Goal: Find specific page/section: Find specific page/section

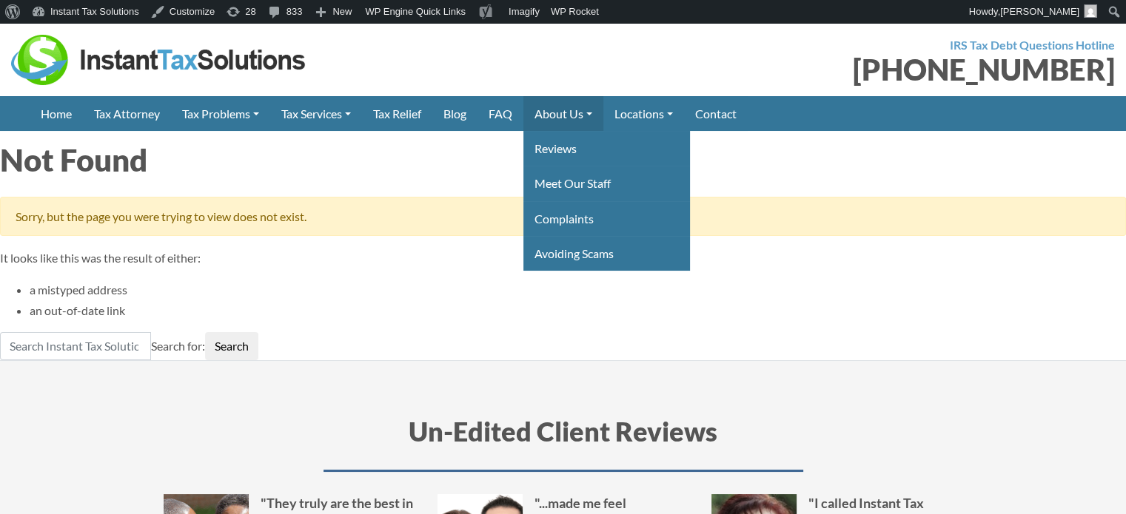
click at [569, 114] on link "About Us" at bounding box center [563, 113] width 80 height 35
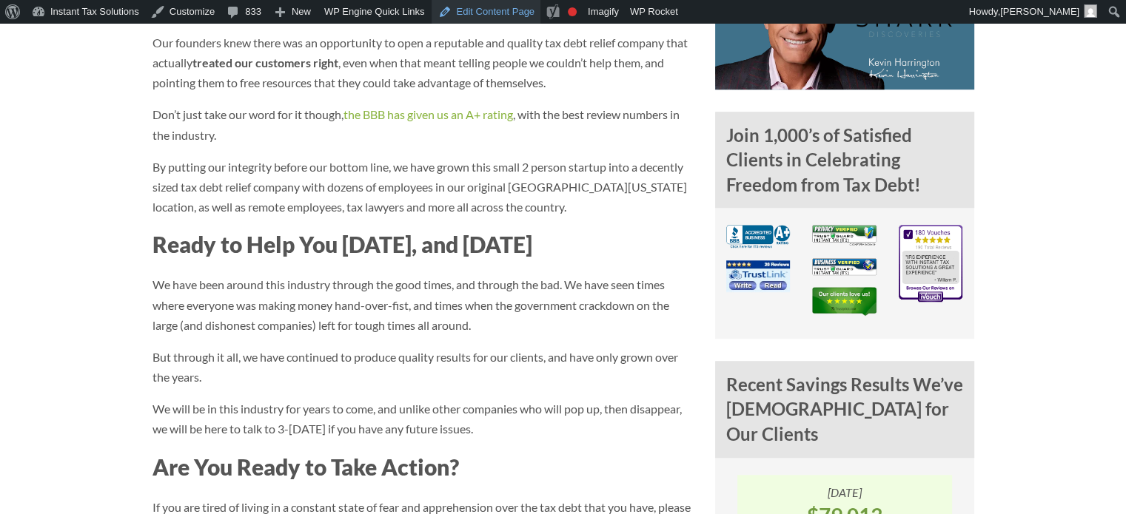
scroll to position [1085, 0]
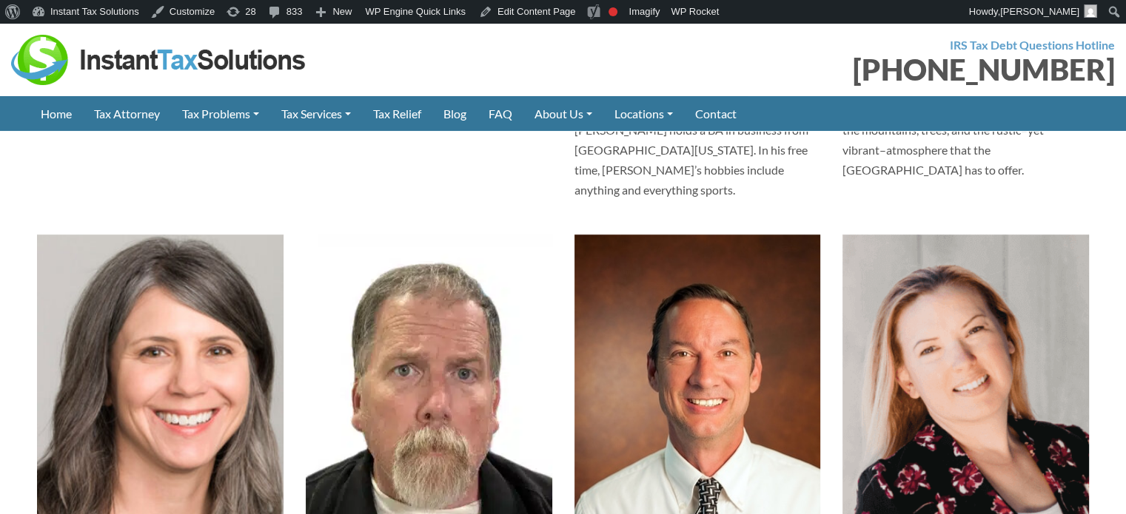
scroll to position [1184, 0]
